Goal: Use online tool/utility: Utilize a website feature to perform a specific function

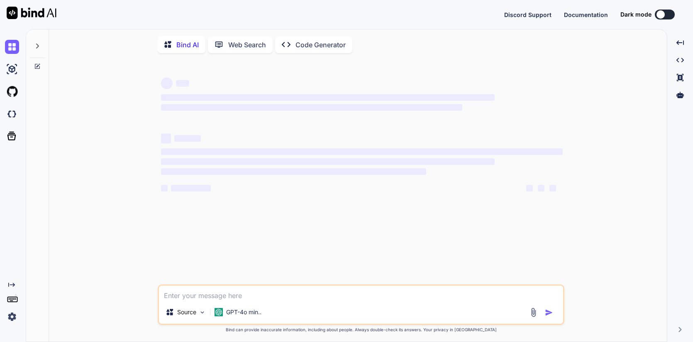
click at [13, 316] on img at bounding box center [12, 317] width 14 height 14
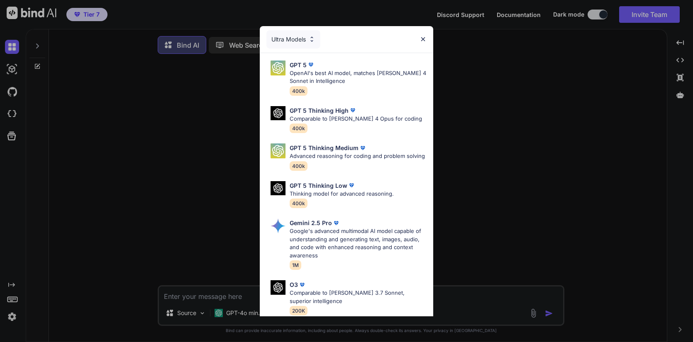
click at [423, 36] on img at bounding box center [422, 39] width 7 height 7
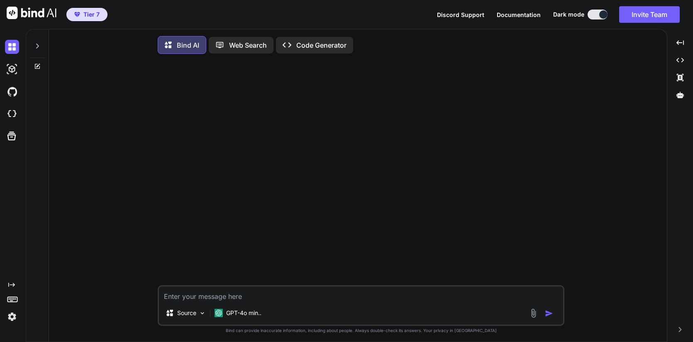
click at [11, 318] on img at bounding box center [12, 317] width 14 height 14
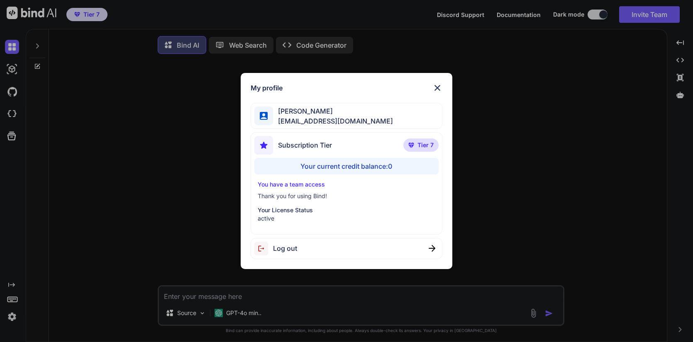
click at [326, 165] on div "Your current credit balance: 0" at bounding box center [346, 166] width 184 height 17
click at [187, 297] on div "My profile [PERSON_NAME] [EMAIL_ADDRESS][DOMAIN_NAME] Subscription Tier Tier 7 …" at bounding box center [346, 171] width 693 height 342
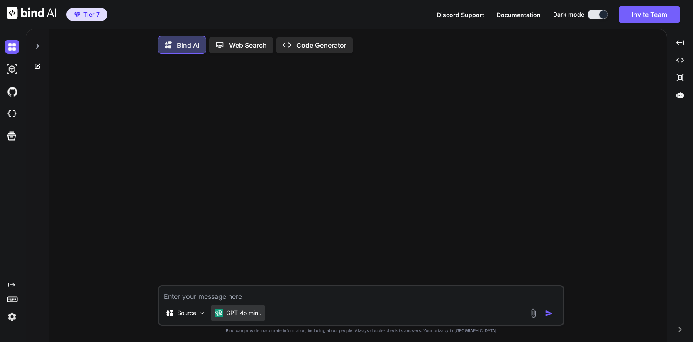
click at [241, 313] on p "GPT-4o min.." at bounding box center [243, 313] width 35 height 8
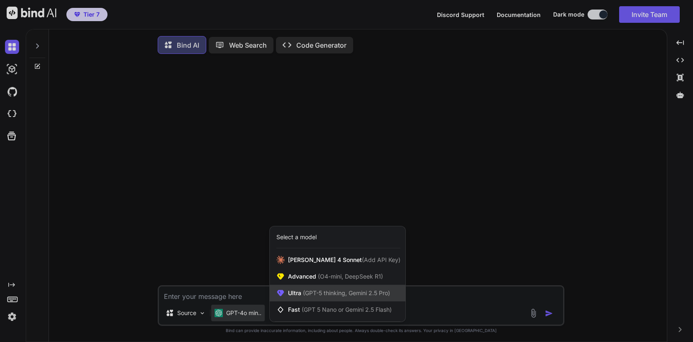
click at [298, 292] on span "Ultra (GPT-5 thinking, Gemini 2.5 Pro)" at bounding box center [339, 293] width 102 height 8
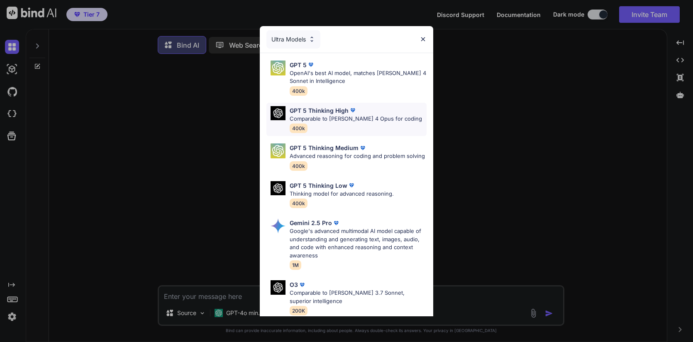
click at [342, 120] on p "Comparable to [PERSON_NAME] 4 Opus for coding" at bounding box center [356, 119] width 132 height 8
type textarea "x"
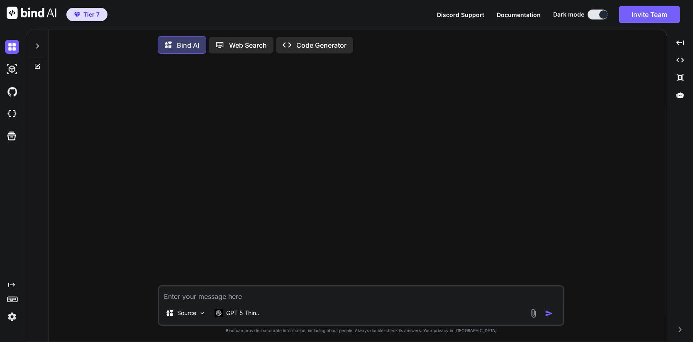
click at [219, 297] on textarea at bounding box center [361, 294] width 404 height 15
type textarea "g"
type textarea "x"
type textarea "gn"
type textarea "x"
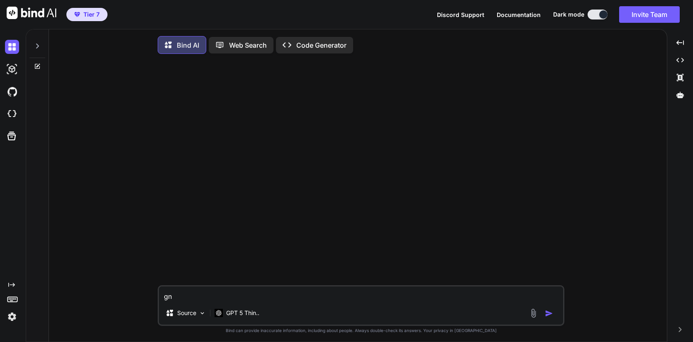
type textarea "gne"
type textarea "x"
type textarea "gner"
type textarea "x"
type textarea "gne"
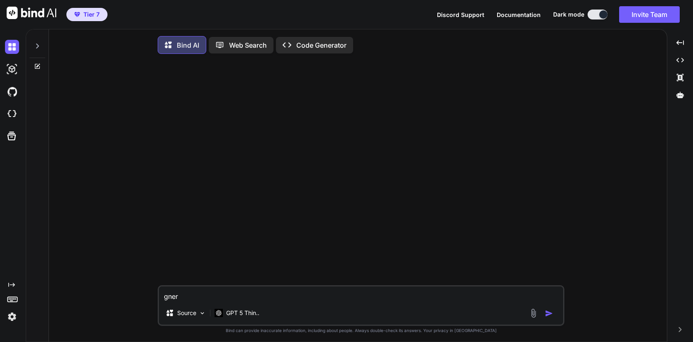
type textarea "x"
type textarea "gn"
type textarea "x"
type textarea "g"
type textarea "x"
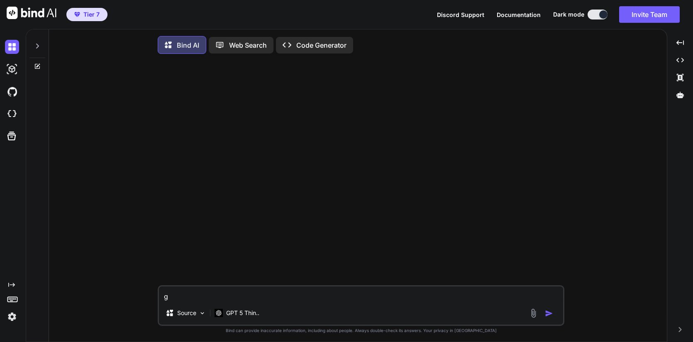
type textarea "ge"
type textarea "x"
type textarea "gen"
type textarea "x"
type textarea "gene"
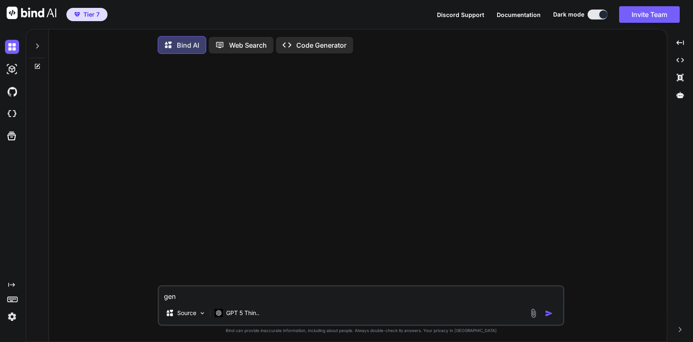
type textarea "x"
type textarea "gener"
type textarea "x"
type textarea "genera"
type textarea "x"
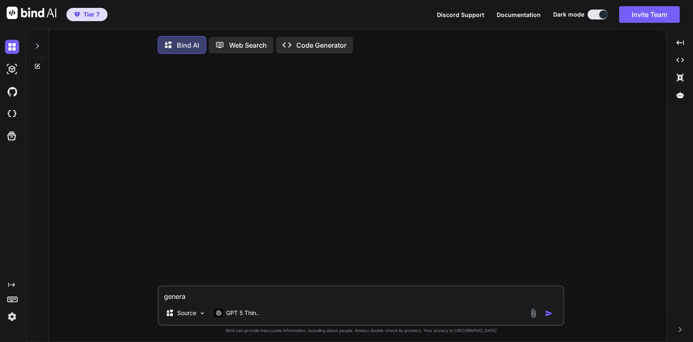
type textarea "generat"
type textarea "x"
type textarea "generate"
type textarea "x"
type textarea "generate"
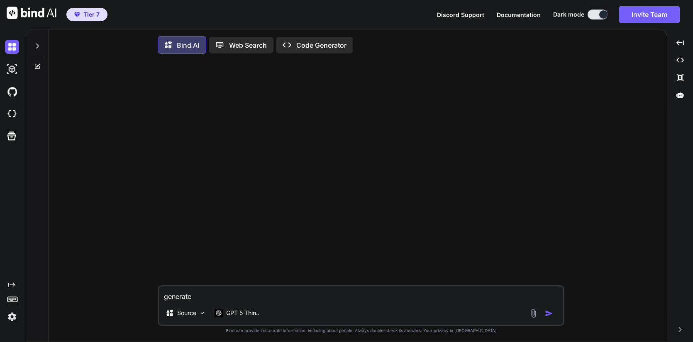
type textarea "x"
type textarea "generate a"
type textarea "x"
type textarea "generate a"
type textarea "x"
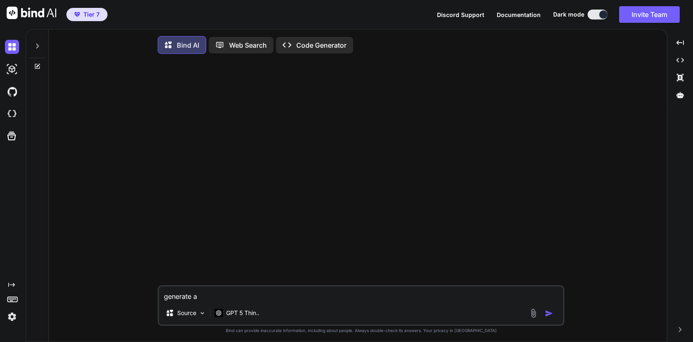
type textarea "generate a m"
type textarea "x"
type textarea "generate a ma"
type textarea "x"
type textarea "generate a mas"
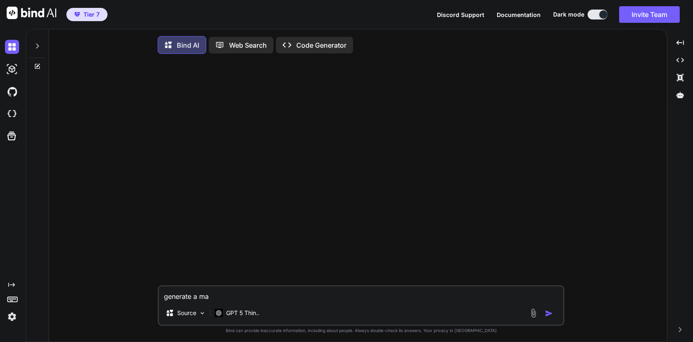
type textarea "x"
type textarea "generate a maso"
type textarea "x"
type textarea "generate a [PERSON_NAME]"
type textarea "x"
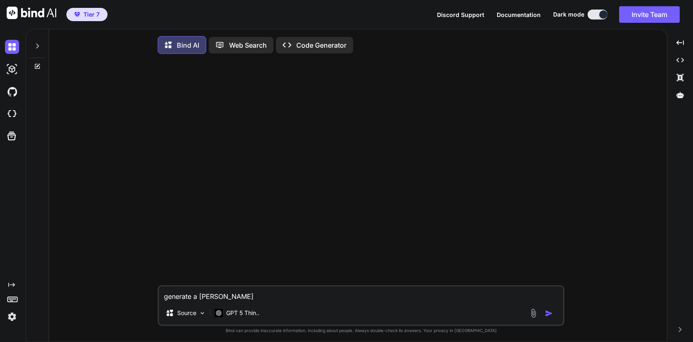
type textarea "generate a masonr"
type textarea "x"
type textarea "generate a masonry"
type textarea "x"
type textarea "generate a masonry"
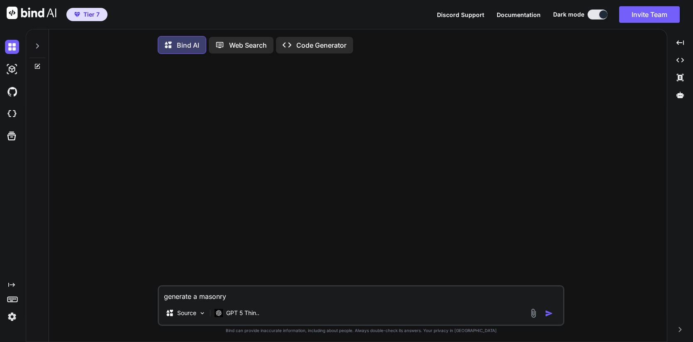
type textarea "x"
type textarea "generate a masonry g"
type textarea "x"
type textarea "generate a masonry ga"
type textarea "x"
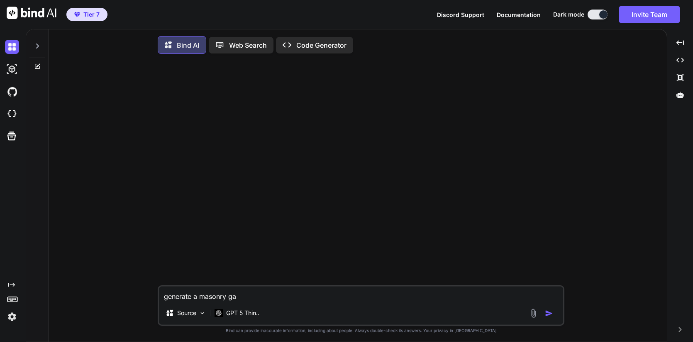
type textarea "generate a masonry gal"
type textarea "x"
type textarea "generate a masonry gall"
type textarea "x"
type textarea "generate a masonry galle"
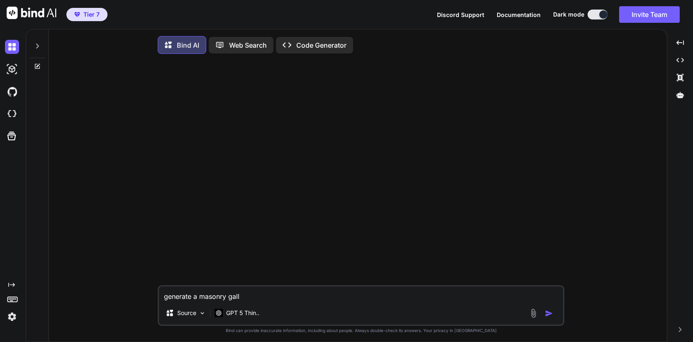
type textarea "x"
type textarea "generate a masonry galler"
type textarea "x"
type textarea "generate a masonry gallery"
type textarea "x"
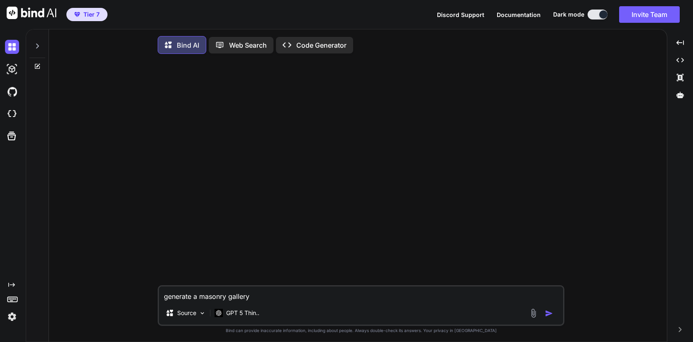
type textarea "generate a masonry gallery"
type textarea "x"
type textarea "generate a masonry gallery w"
type textarea "x"
type textarea "generate a masonry gallery"
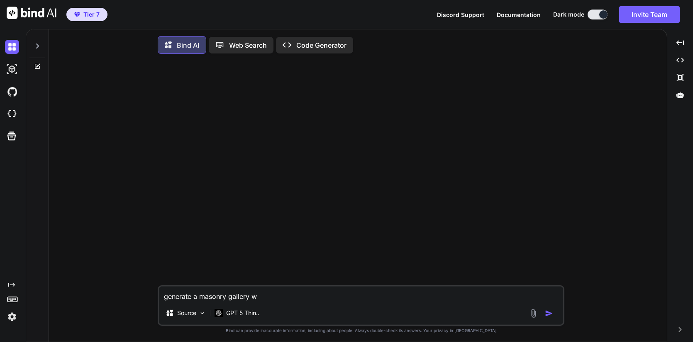
type textarea "x"
type textarea "generate a masonry gallery i"
type textarea "x"
type textarea "generate a masonry gallery it"
type textarea "x"
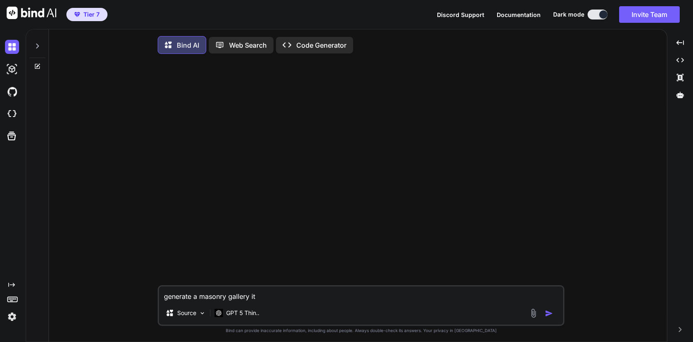
type textarea "generate a masonry gallery i"
type textarea "x"
type textarea "generate a masonry gallery"
type textarea "x"
type textarea "generate a masonry gallery w"
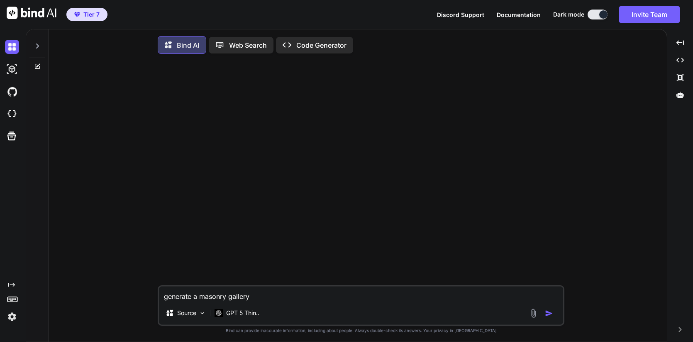
type textarea "x"
type textarea "generate a masonry gallery wi"
type textarea "x"
type textarea "generate a masonry gallery wit"
type textarea "x"
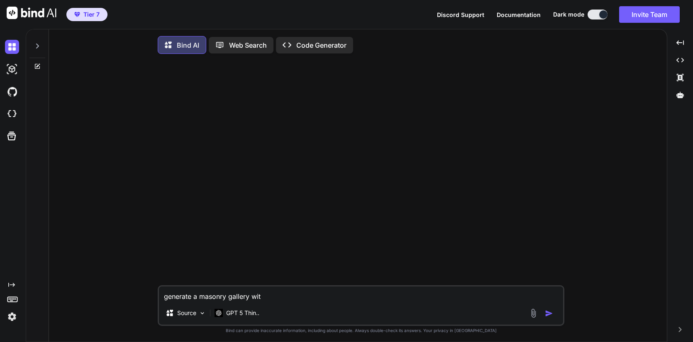
type textarea "generate a masonry gallery with"
type textarea "x"
type textarea "generate a masonry gallery with"
type textarea "x"
type textarea "generate a masonry gallery with 4"
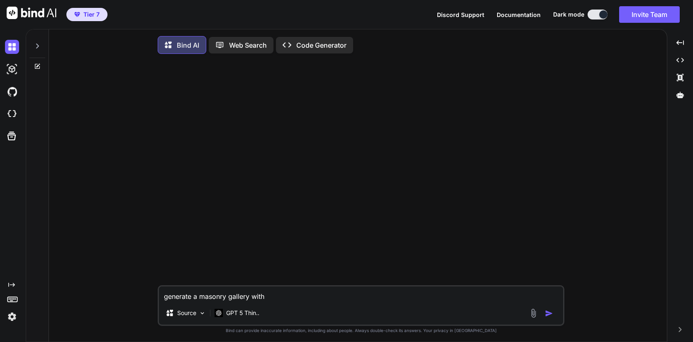
type textarea "x"
type textarea "generate a masonry gallery with 4"
type textarea "x"
type textarea "generate a masonry gallery with 4"
type textarea "x"
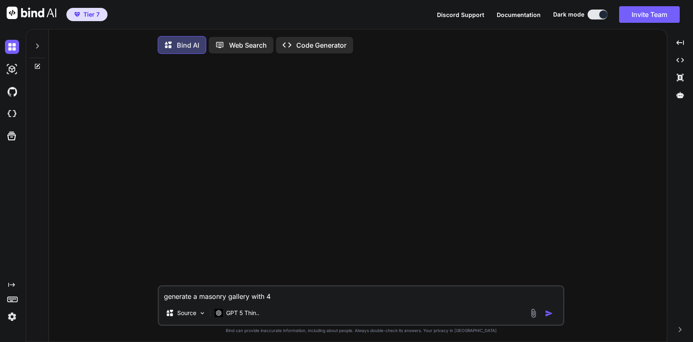
type textarea "generate a masonry gallery with"
type textarea "x"
type textarea "generate a masonry gallery with 3"
type textarea "x"
type textarea "generate a masonry gallery with 3"
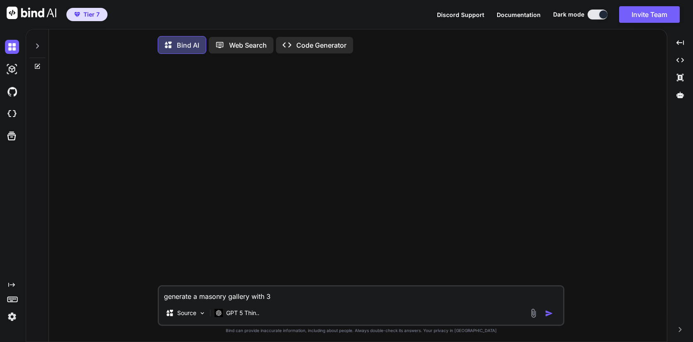
type textarea "x"
type textarea "generate a masonry gallery with 3 c"
type textarea "x"
type textarea "generate a masonry gallery with 3 co"
type textarea "x"
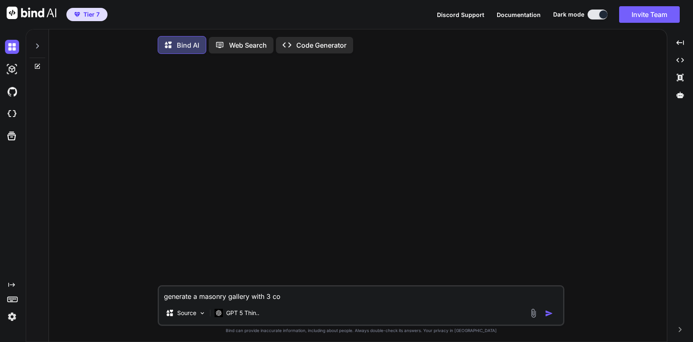
type textarea "generate a masonry gallery with 3 col"
type textarea "x"
type textarea "generate a masonry gallery with 3 colu"
type textarea "x"
type textarea "generate a masonry gallery with 3 col"
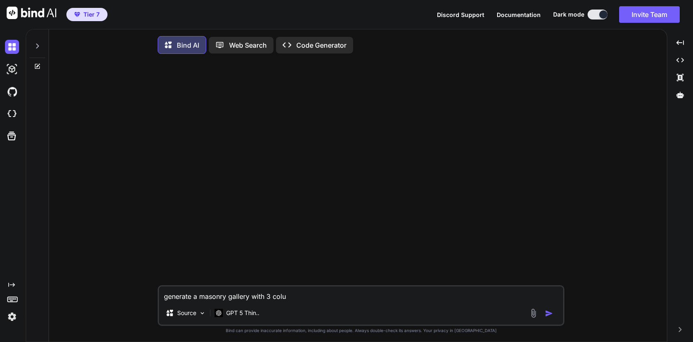
type textarea "x"
type textarea "generate a masonry gallery with 3 colo"
type textarea "x"
type textarea "generate a masonry gallery with 3 colou"
type textarea "x"
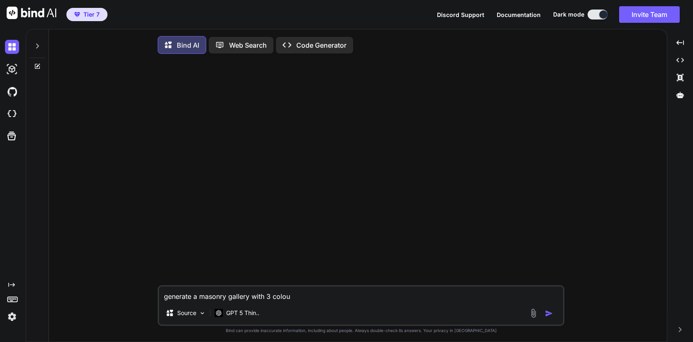
type textarea "generate a masonry gallery with 3 coloum"
type textarea "x"
type textarea "generate a masonry gallery with 3 coloums"
type textarea "x"
type textarea "generate a masonry gallery with 3 coloums"
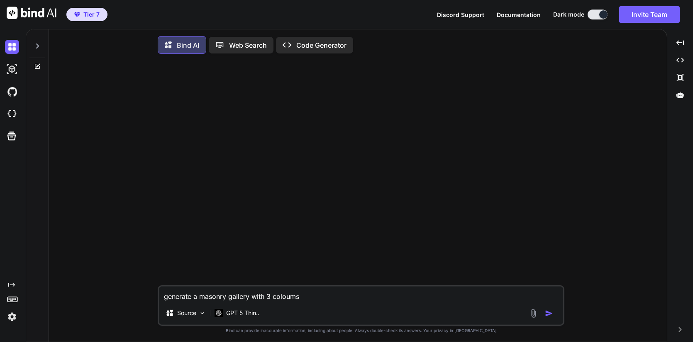
type textarea "x"
type textarea "generate a masonry gallery with 3 coloums"
type textarea "x"
type textarea "generate a masonry gallery with 3 coloum"
type textarea "x"
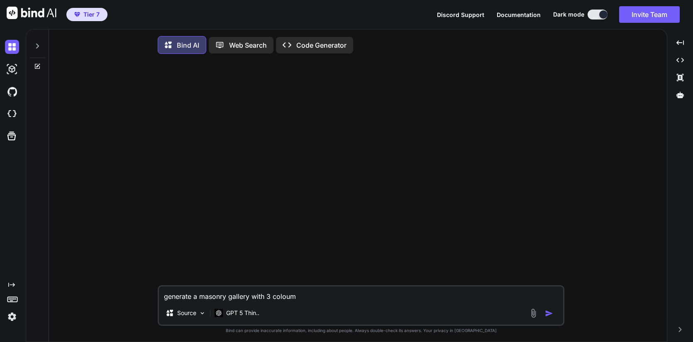
type textarea "generate a masonry gallery with 3 colou"
type textarea "x"
type textarea "generate a masonry gallery with 3 colo"
type textarea "x"
type textarea "generate a masonry gallery with 3 col"
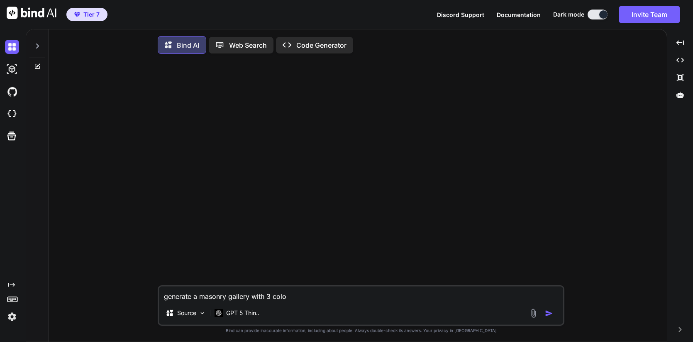
type textarea "x"
type textarea "generate a masonry gallery with 3 colu"
type textarea "x"
type textarea "generate a masonry gallery with 3 colum"
type textarea "x"
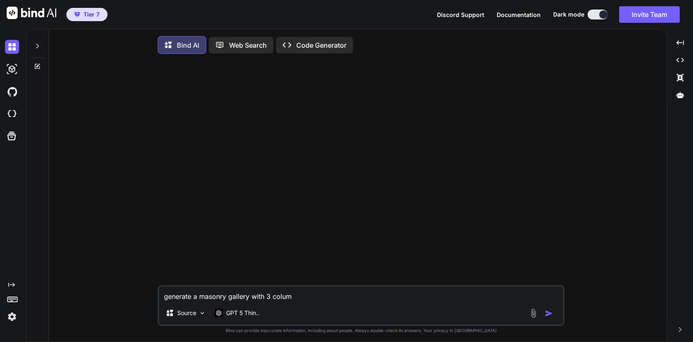
type textarea "generate a masonry gallery with 3 column"
type textarea "x"
type textarea "generate a masonry gallery with 3 columns"
type textarea "x"
type textarea "generate a masonry gallery with 3 columns"
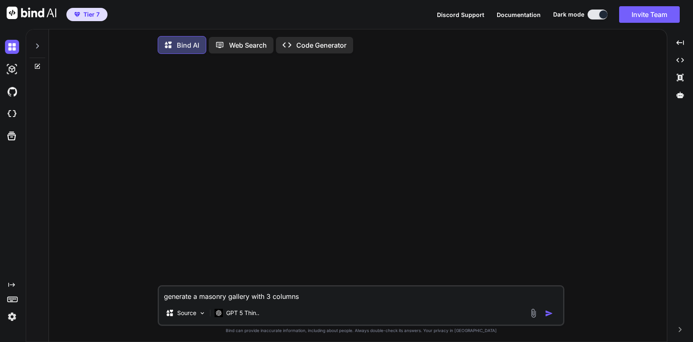
type textarea "x"
type textarea "generate a masonry gallery with 3 columns a"
type textarea "x"
type textarea "generate a masonry gallery with 3 columns an"
type textarea "x"
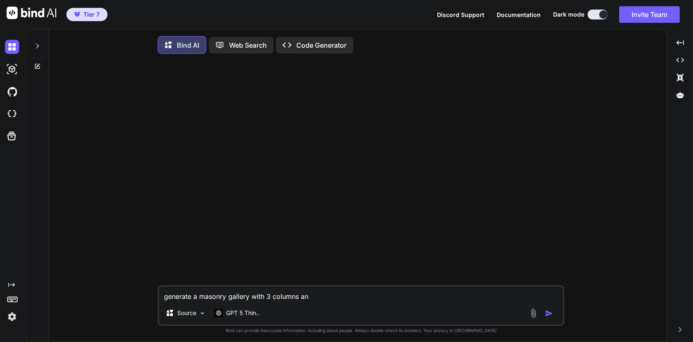
type textarea "generate a masonry gallery with 3 columns and"
type textarea "x"
type textarea "generate a masonry gallery with 3 columns and"
type textarea "x"
type textarea "generate a masonry gallery with 3 columns and a"
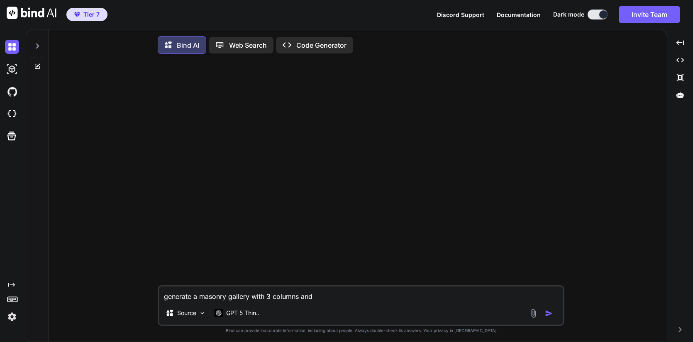
type textarea "x"
type textarea "generate a masonry gallery with 3 columns and a"
type textarea "x"
type textarea "generate a masonry gallery with 3 columns and a d"
type textarea "x"
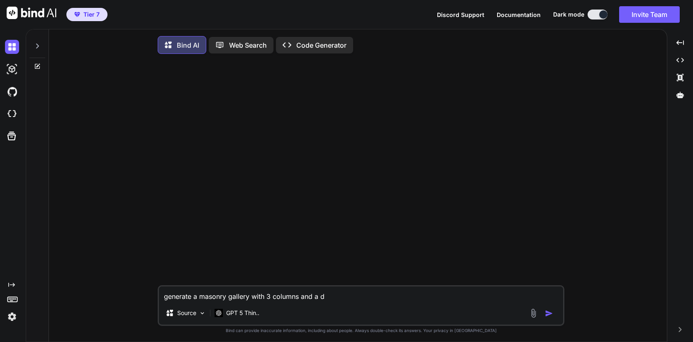
type textarea "generate a masonry gallery with 3 columns and a dy"
type textarea "x"
type textarea "generate a masonry gallery with 3 columns and a dyn"
type textarea "x"
type textarea "generate a masonry gallery with 3 columns and a dyna"
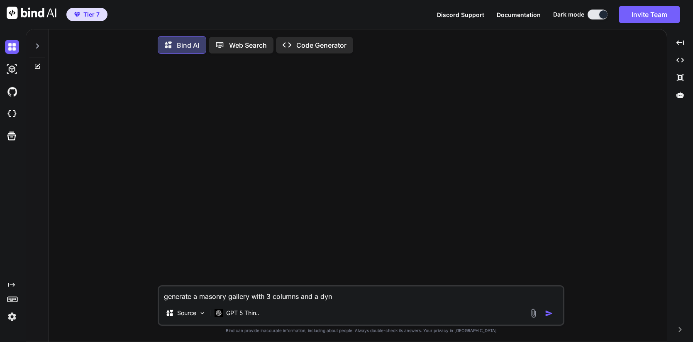
type textarea "x"
type textarea "generate a masonry gallery with 3 columns and a dynam"
type textarea "x"
type textarea "generate a masonry gallery with 3 columns and a dynami"
type textarea "x"
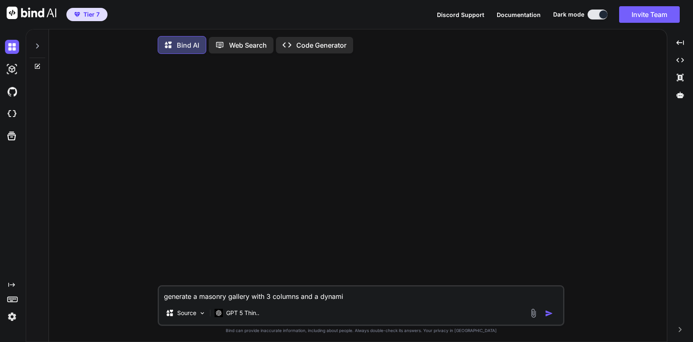
type textarea "generate a masonry gallery with 3 columns and a dynamic"
type textarea "x"
type textarea "generate a masonry gallery with 3 columns and a dynamic"
type textarea "x"
type textarea "generate a masonry gallery with 3 columns and a dynamic m"
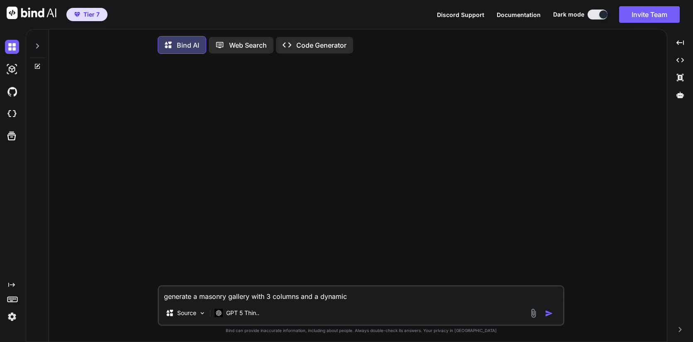
type textarea "x"
type textarea "generate a masonry gallery with 3 columns and a dynamic mu"
type textarea "x"
type textarea "generate a masonry gallery with 3 columns and a dynamic m"
type textarea "x"
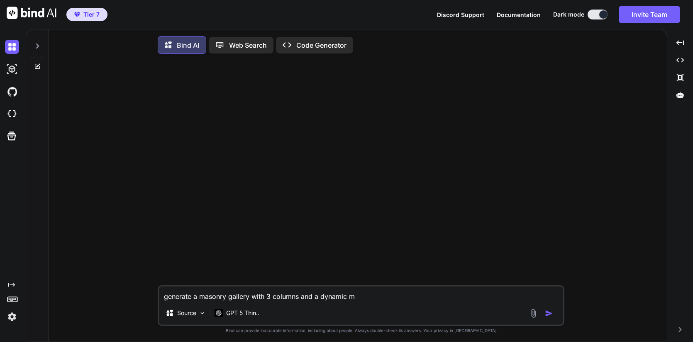
type textarea "generate a masonry gallery with 3 columns and a dynamic"
type textarea "x"
type textarea "generate a masonry gallery with 3 columns and a dynamic n"
type textarea "x"
type textarea "generate a masonry gallery with 3 columns and a dynamic nu"
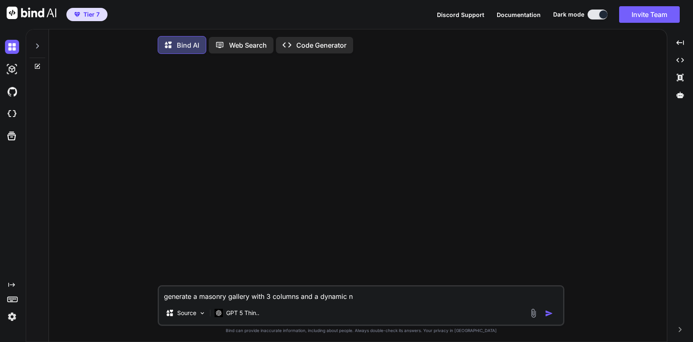
type textarea "x"
type textarea "generate a masonry gallery with 3 columns and a dynamic num"
type textarea "x"
type textarea "generate a masonry gallery with 3 columns and a dynamic numb"
type textarea "x"
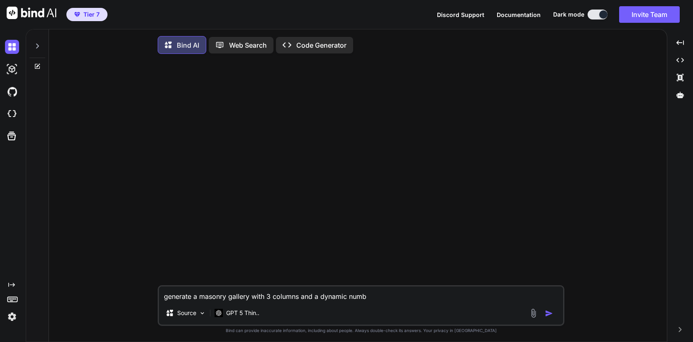
type textarea "generate a masonry gallery with 3 columns and a dynamic numbe"
type textarea "x"
type textarea "generate a masonry gallery with 3 columns and a dynamic number"
type textarea "x"
type textarea "generate a masonry gallery with 3 columns and a dynamic number"
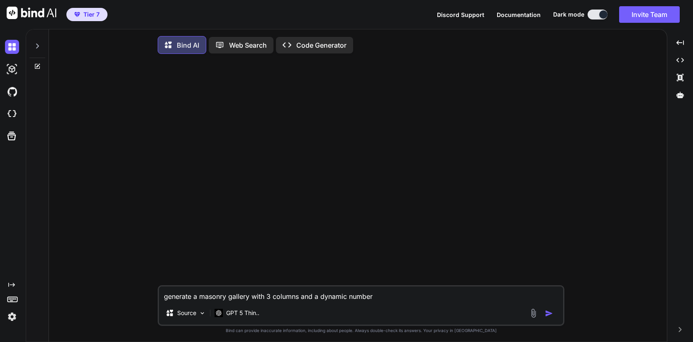
type textarea "x"
type textarea "generate a masonry gallery with 3 columns and a dynamic number o"
type textarea "x"
type textarea "generate a masonry gallery with 3 columns and a dynamic number of"
type textarea "x"
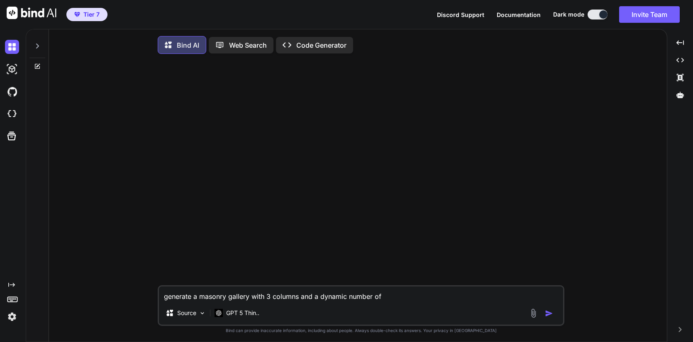
type textarea "generate a masonry gallery with 3 columns and a dynamic number of"
type textarea "x"
type textarea "generate a masonry gallery with 3 columns and a dynamic number of r"
type textarea "x"
type textarea "generate a masonry gallery with 3 columns and a dynamic number of ro"
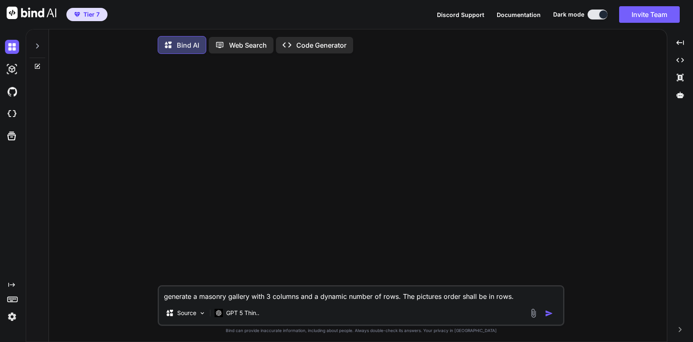
click at [251, 296] on textarea "generate a masonry gallery with 3 columns and a dynamic number of rows. The pic…" at bounding box center [361, 294] width 404 height 15
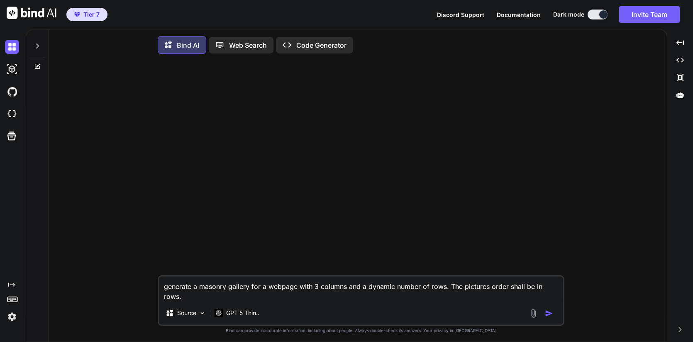
click at [553, 317] on img "button" at bounding box center [549, 313] width 8 height 8
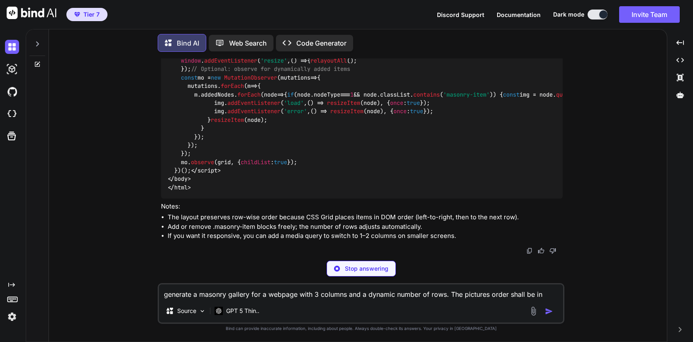
scroll to position [1038, 0]
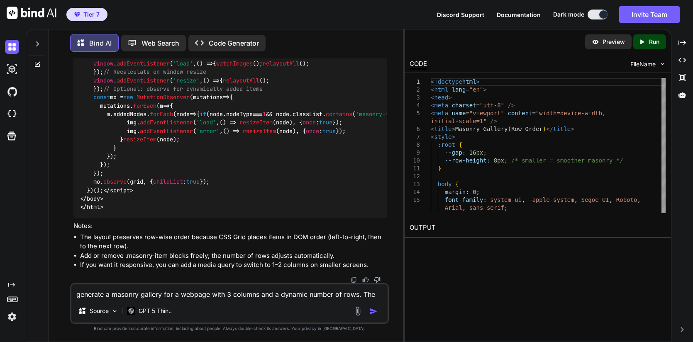
click at [653, 41] on p "Run" at bounding box center [654, 42] width 10 height 8
click at [462, 249] on link "[URL][DOMAIN_NAME]" at bounding box center [442, 248] width 67 height 8
